Goal: Task Accomplishment & Management: Use online tool/utility

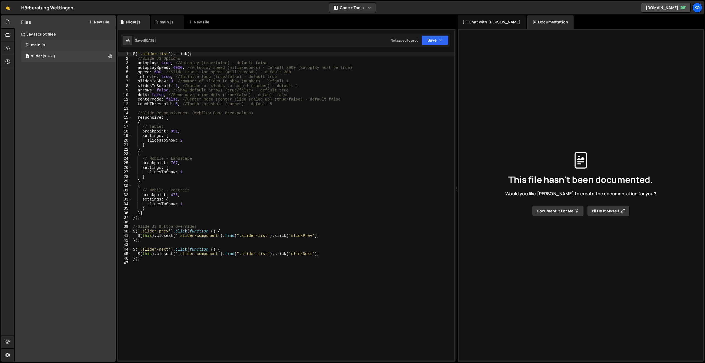
click at [55, 45] on div "1 main.js 0" at bounding box center [68, 45] width 94 height 11
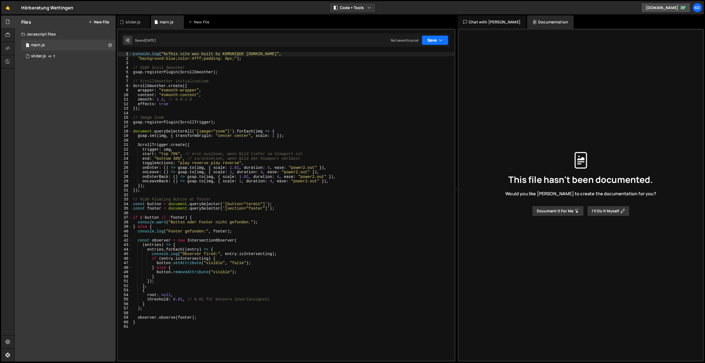
click at [432, 43] on button "Save" at bounding box center [434, 40] width 27 height 10
click at [408, 70] on div "Save to Production S" at bounding box center [416, 72] width 57 height 6
click at [197, 100] on div "console . log ( "%cThis site was built by KOMUNIQUE [DOMAIN_NAME]" , "backgroun…" at bounding box center [293, 211] width 322 height 318
click at [164, 99] on div "console . log ( "%cThis site was built by KOMUNIQUE [DOMAIN_NAME]" , "backgroun…" at bounding box center [293, 211] width 322 height 318
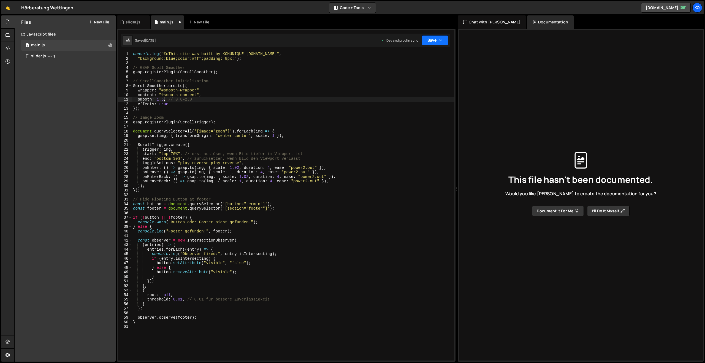
click at [428, 42] on button "Save" at bounding box center [434, 40] width 27 height 10
click at [408, 75] on div "14 minutes ago" at bounding box center [408, 77] width 23 height 5
click at [161, 95] on div "console . log ( "%cThis site was built by KOMUNIQUE [DOMAIN_NAME]" , "backgroun…" at bounding box center [293, 211] width 322 height 318
click at [163, 98] on div "console . log ( "%cThis site was built by KOMUNIQUE [DOMAIN_NAME]" , "backgroun…" at bounding box center [293, 211] width 322 height 318
click at [303, 91] on div "console . log ( "%cThis site was built by KOMUNIQUE [DOMAIN_NAME]" , "backgroun…" at bounding box center [293, 211] width 322 height 318
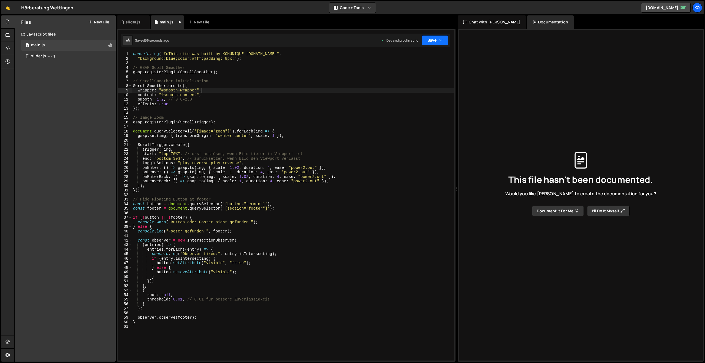
type textarea "wrapper: "#smooth-wrapper","
click at [425, 44] on button "Save" at bounding box center [434, 40] width 27 height 10
click at [405, 79] on div "55 seconds ago" at bounding box center [409, 77] width 24 height 5
click at [36, 58] on div "slider.js" at bounding box center [38, 56] width 15 height 5
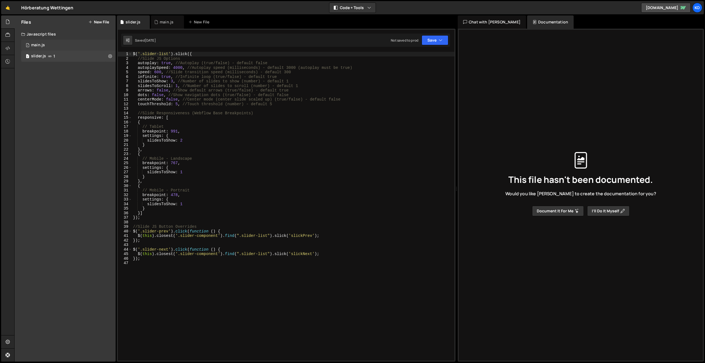
click at [37, 46] on div "main.js" at bounding box center [38, 45] width 14 height 5
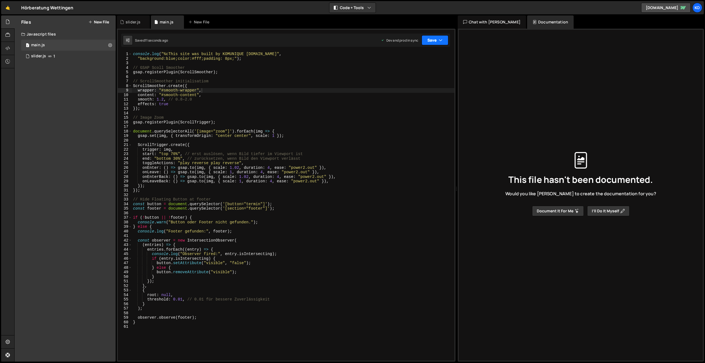
click at [438, 42] on button "Save" at bounding box center [434, 40] width 27 height 10
click at [409, 77] on div "12 seconds ago" at bounding box center [409, 77] width 24 height 5
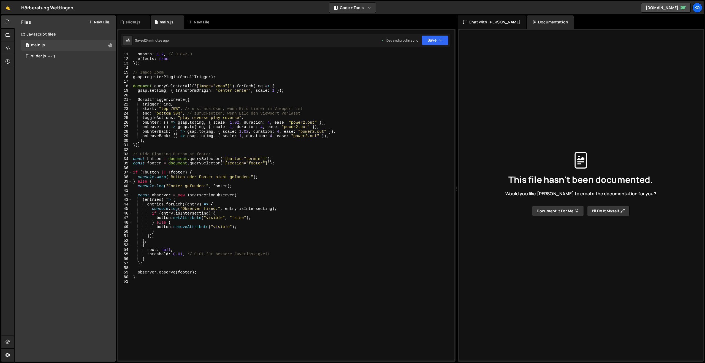
scroll to position [0, 0]
click at [144, 285] on div "content : "#smooth-content" , smooth : 1.2 , // 0.8–2.0 effects : true }) ; // …" at bounding box center [292, 206] width 320 height 318
type textarea "// page transition"
paste textarea "})();"
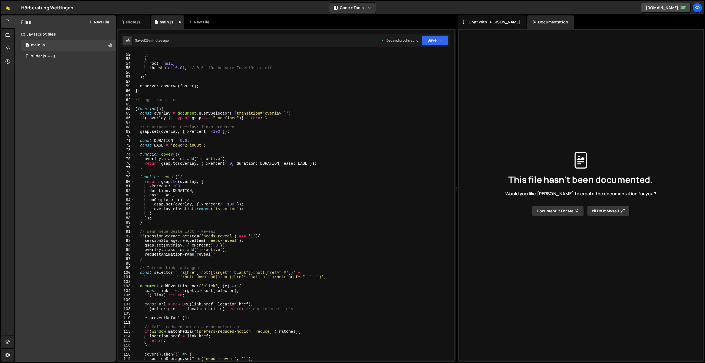
scroll to position [233, 0]
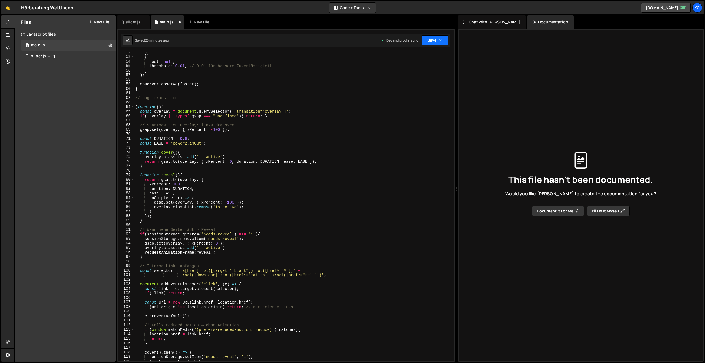
click at [431, 40] on button "Save" at bounding box center [434, 40] width 27 height 10
click at [401, 73] on div "Save to Production S" at bounding box center [416, 72] width 57 height 6
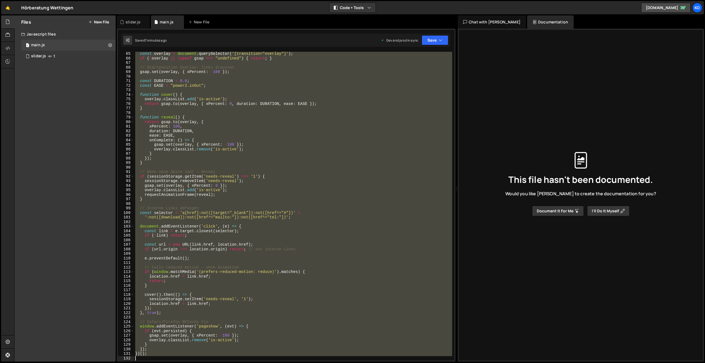
scroll to position [291, 0]
drag, startPoint x: 135, startPoint y: 156, endPoint x: 235, endPoint y: 362, distance: 229.6
click at [235, 362] on div "Hold on a sec... Are you certain you wish to leave this page? Any changes you'v…" at bounding box center [352, 181] width 705 height 363
type textarea "})();"
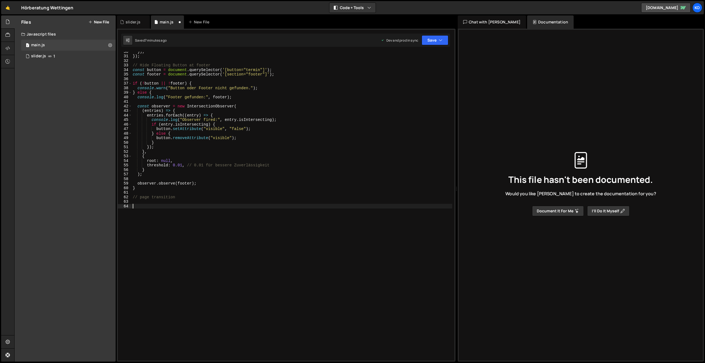
scroll to position [134, 0]
paste textarea "})();"
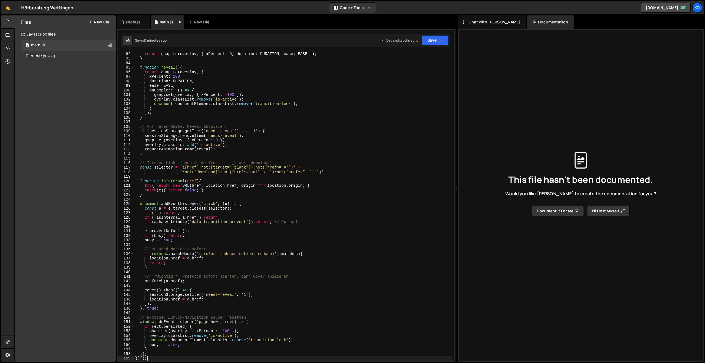
scroll to position [413, 0]
click at [432, 43] on button "Save" at bounding box center [434, 40] width 27 height 10
click at [419, 70] on div "Save to Production S" at bounding box center [416, 72] width 57 height 6
click at [437, 41] on button "Save" at bounding box center [434, 40] width 27 height 10
click at [416, 73] on div "Save to Production S" at bounding box center [416, 72] width 57 height 6
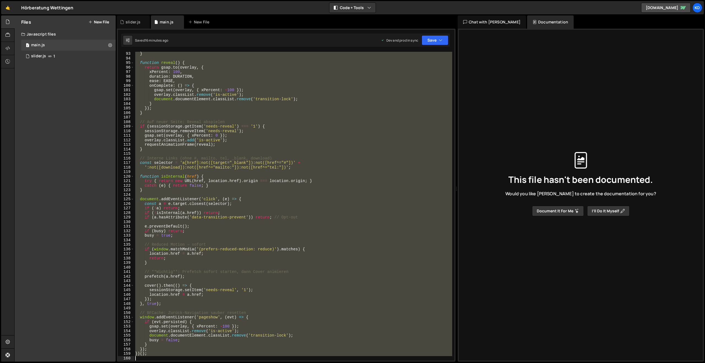
scroll to position [418, 0]
drag, startPoint x: 135, startPoint y: 240, endPoint x: 222, endPoint y: 362, distance: 149.5
click at [220, 362] on div "Hold on a sec... Are you certain you wish to leave this page? Any changes you'v…" at bounding box center [352, 181] width 705 height 363
type textarea "})();"
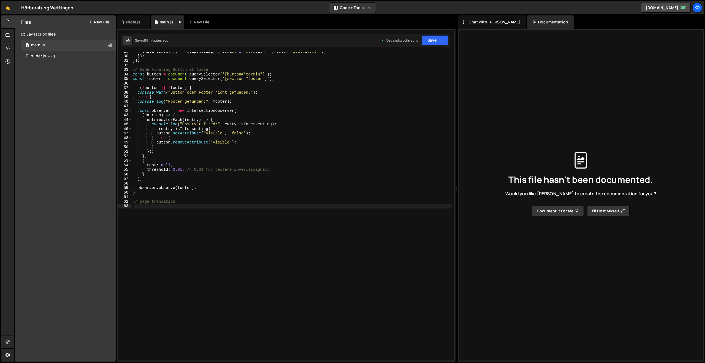
scroll to position [130, 0]
paste textarea "})();"
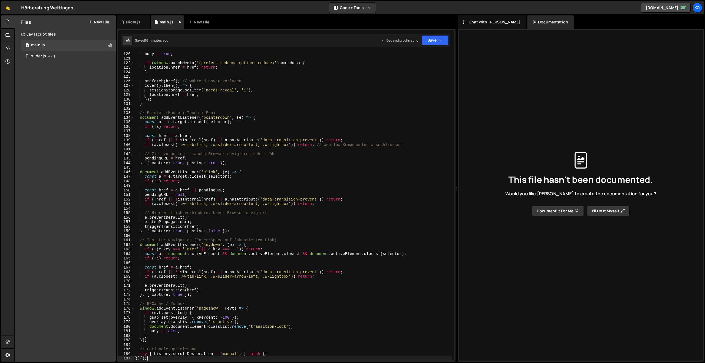
scroll to position [541, 0]
click at [432, 42] on button "Save" at bounding box center [434, 40] width 27 height 10
click at [418, 71] on div "Save to Production S" at bounding box center [416, 72] width 57 height 6
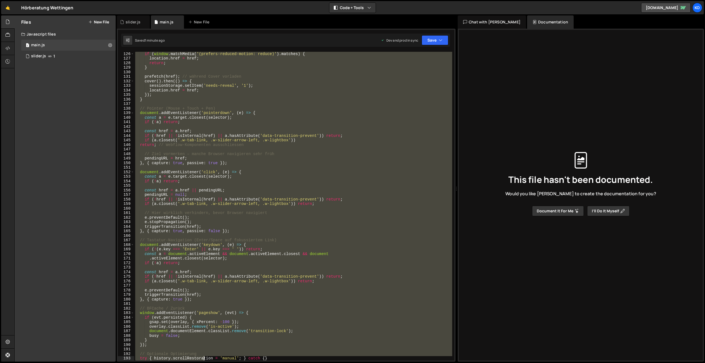
scroll to position [577, 0]
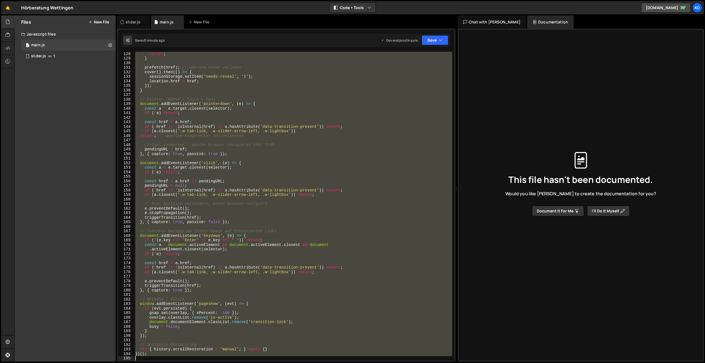
drag, startPoint x: 135, startPoint y: 79, endPoint x: 215, endPoint y: 342, distance: 275.1
click at [203, 362] on div "Hold on a sec... Are you certain you wish to leave this page? Any changes you'v…" at bounding box center [352, 181] width 705 height 363
type textarea "})();"
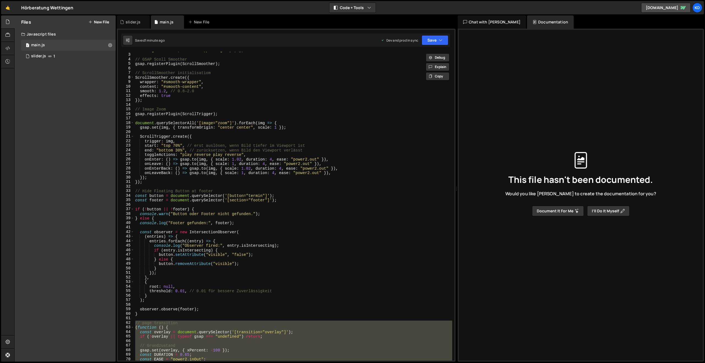
scroll to position [40, 0]
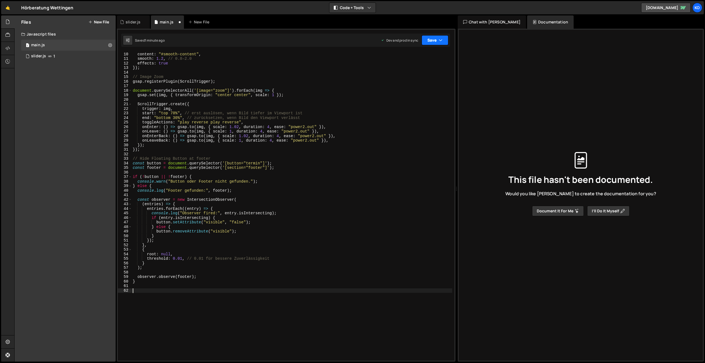
click at [433, 41] on button "Save" at bounding box center [434, 40] width 27 height 10
click at [410, 72] on div "Save to Production S" at bounding box center [416, 72] width 57 height 6
